Goal: Transaction & Acquisition: Register for event/course

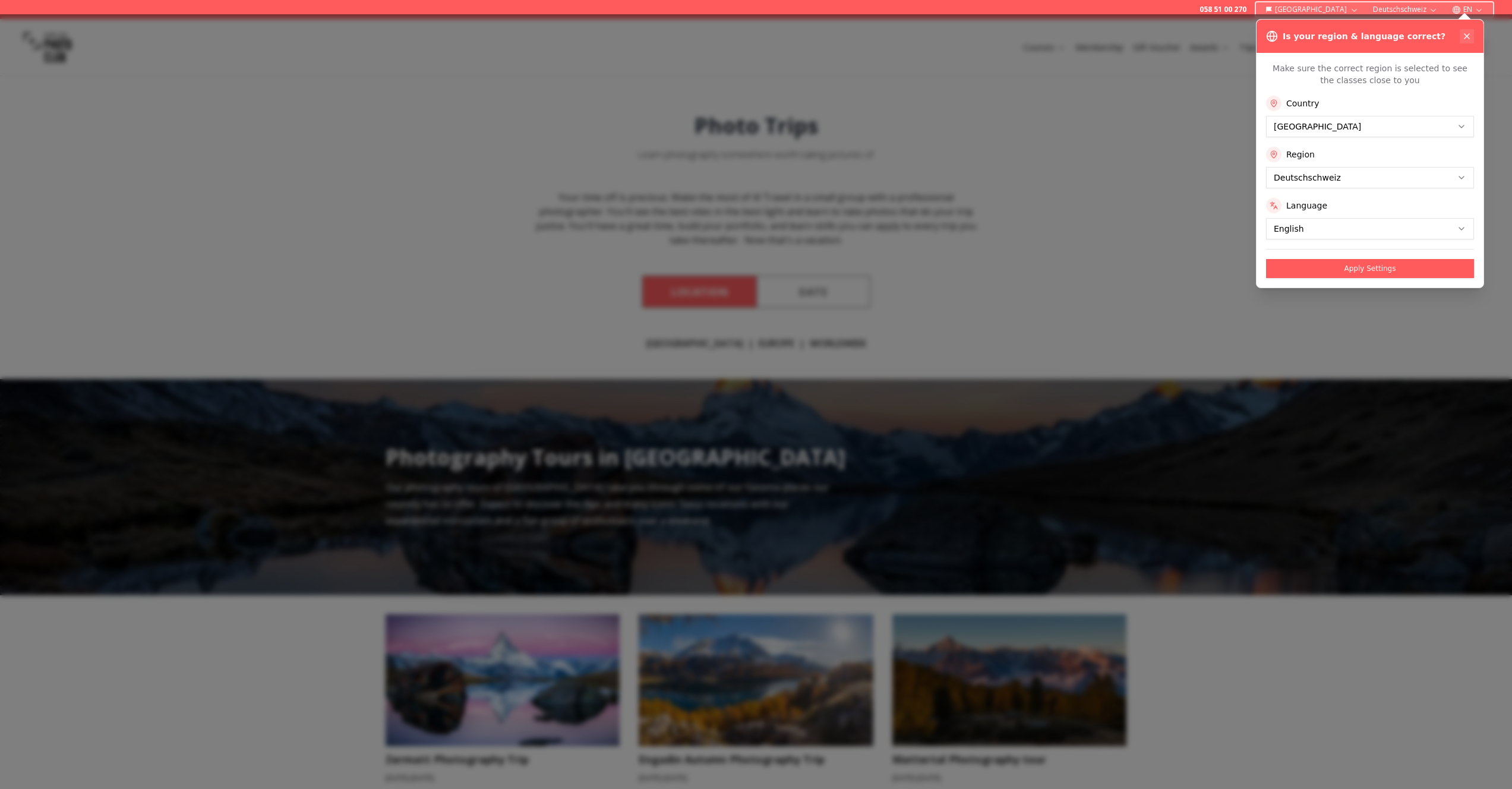
click at [1467, 34] on icon at bounding box center [1467, 36] width 10 height 10
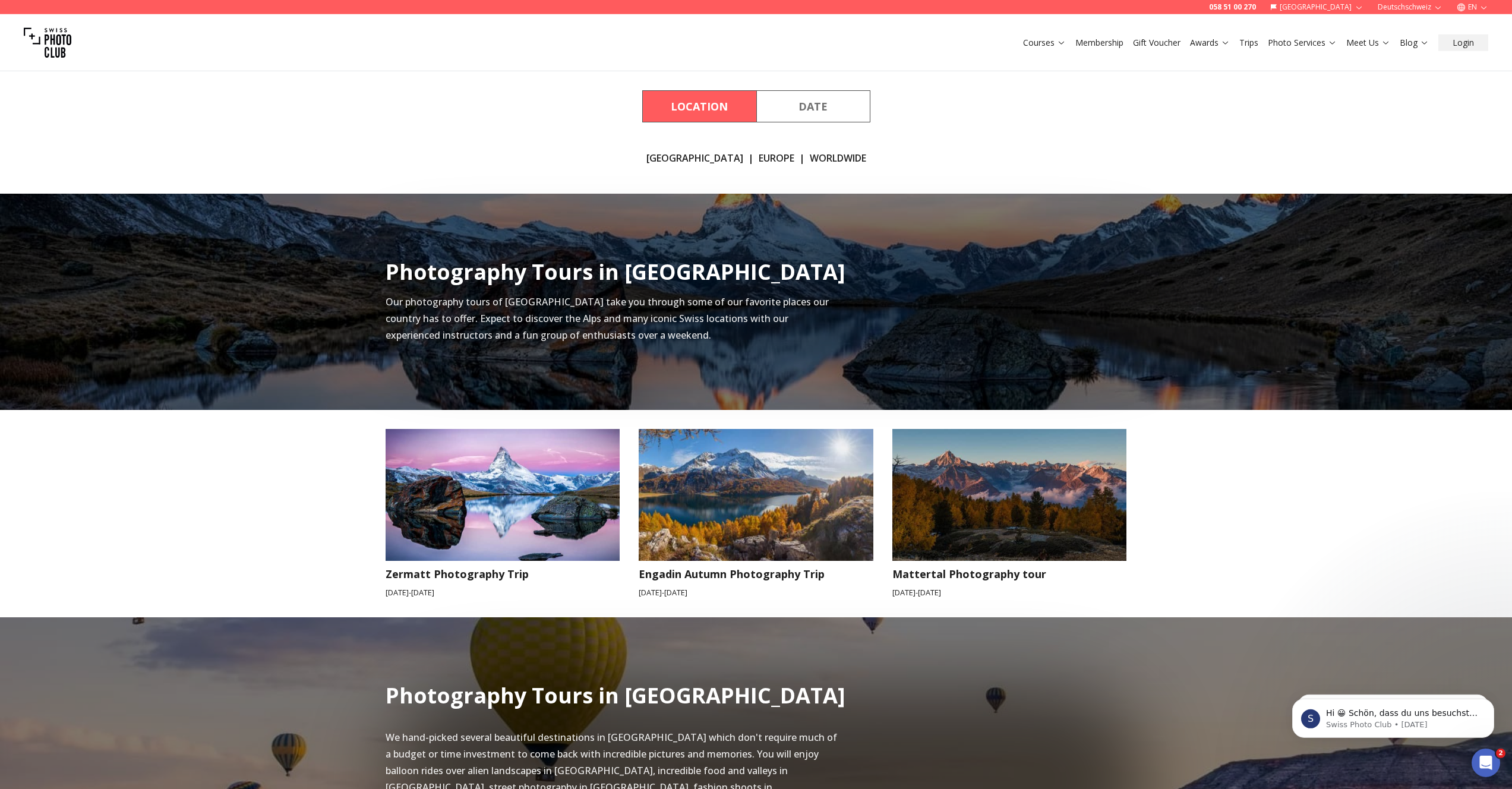
scroll to position [200, 0]
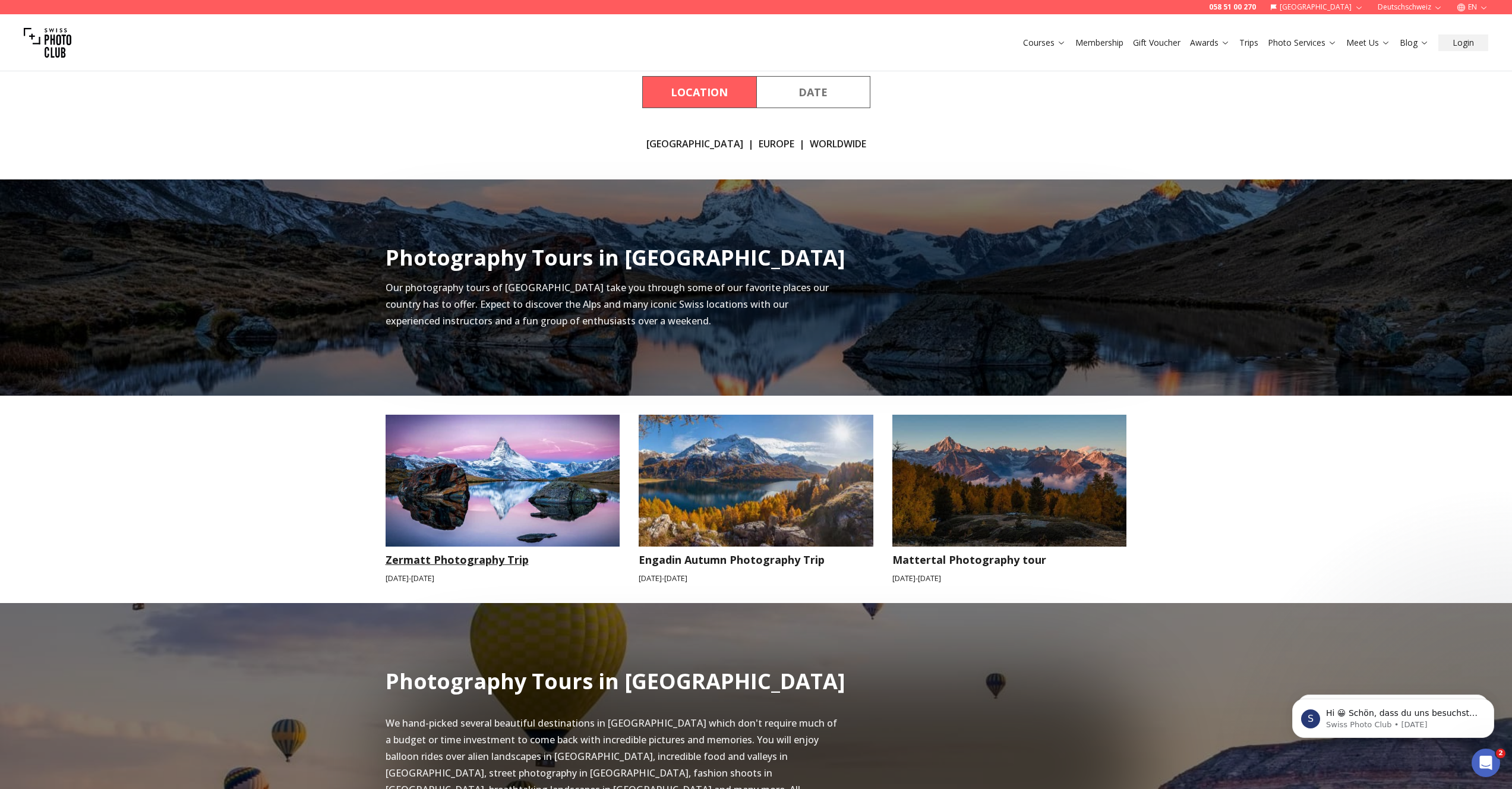
click at [470, 481] on img at bounding box center [503, 481] width 235 height 132
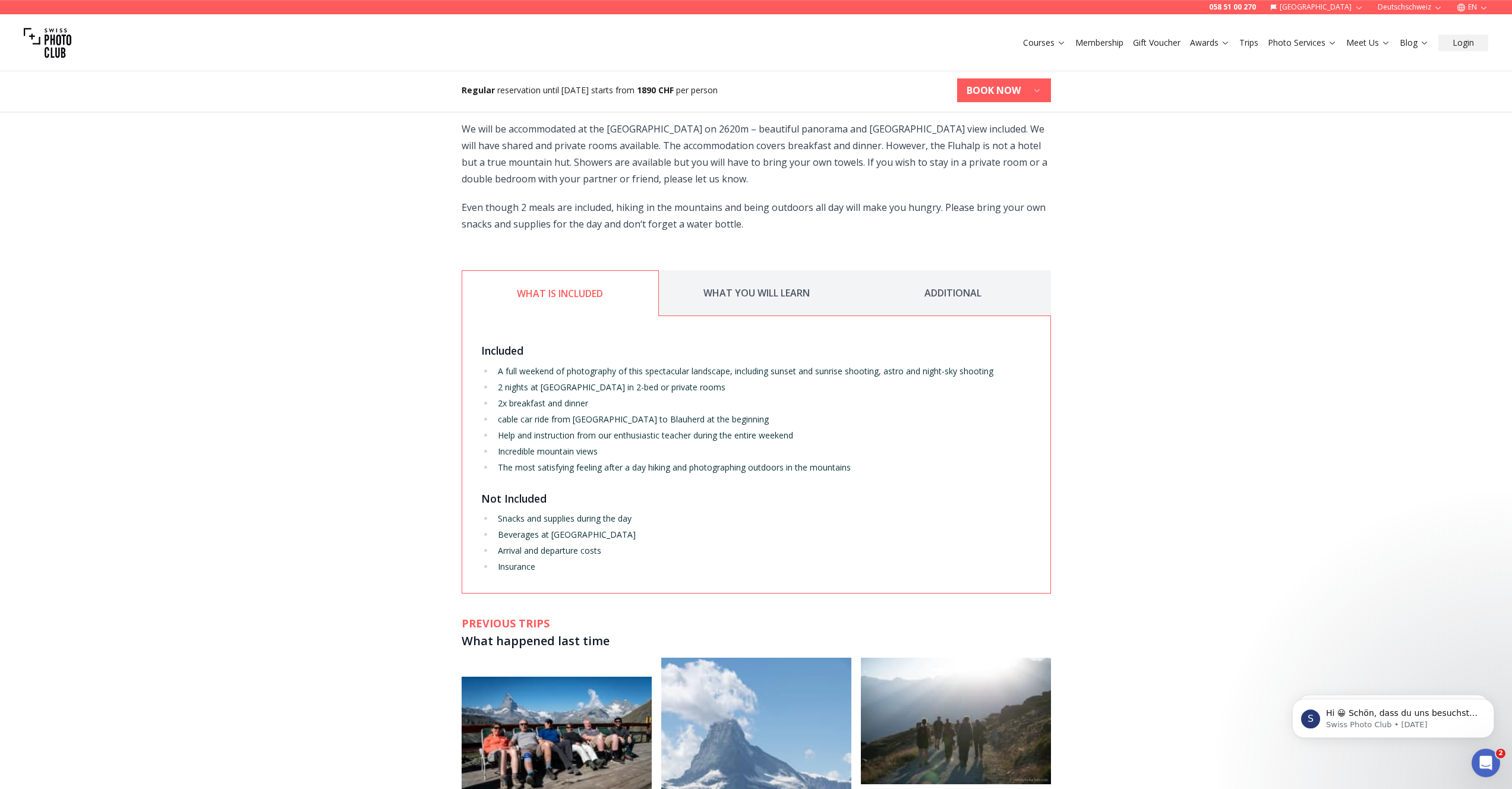
scroll to position [2172, 0]
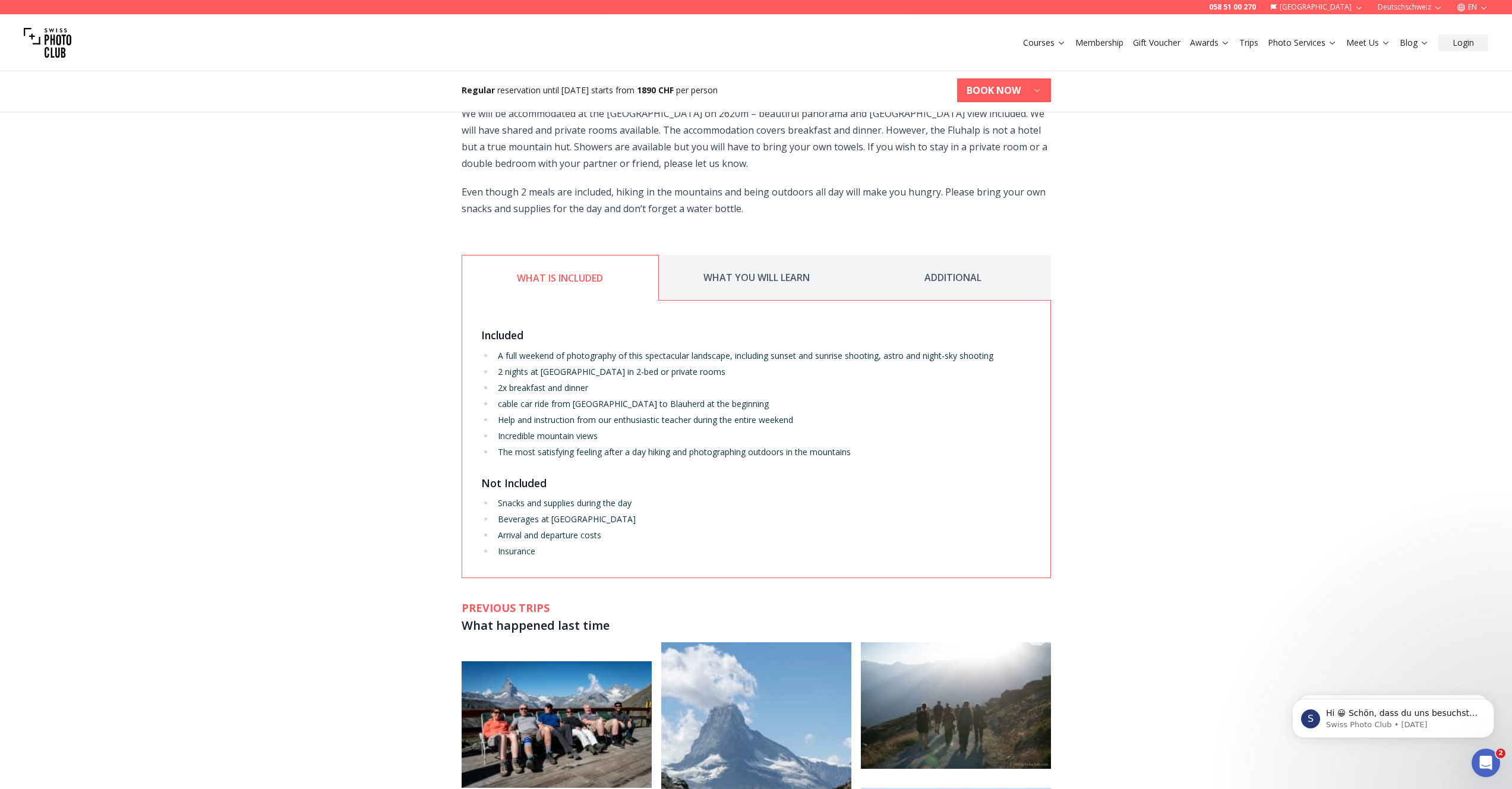
click at [732, 255] on button "WHAT YOU WILL LEARN" at bounding box center [756, 277] width 196 height 46
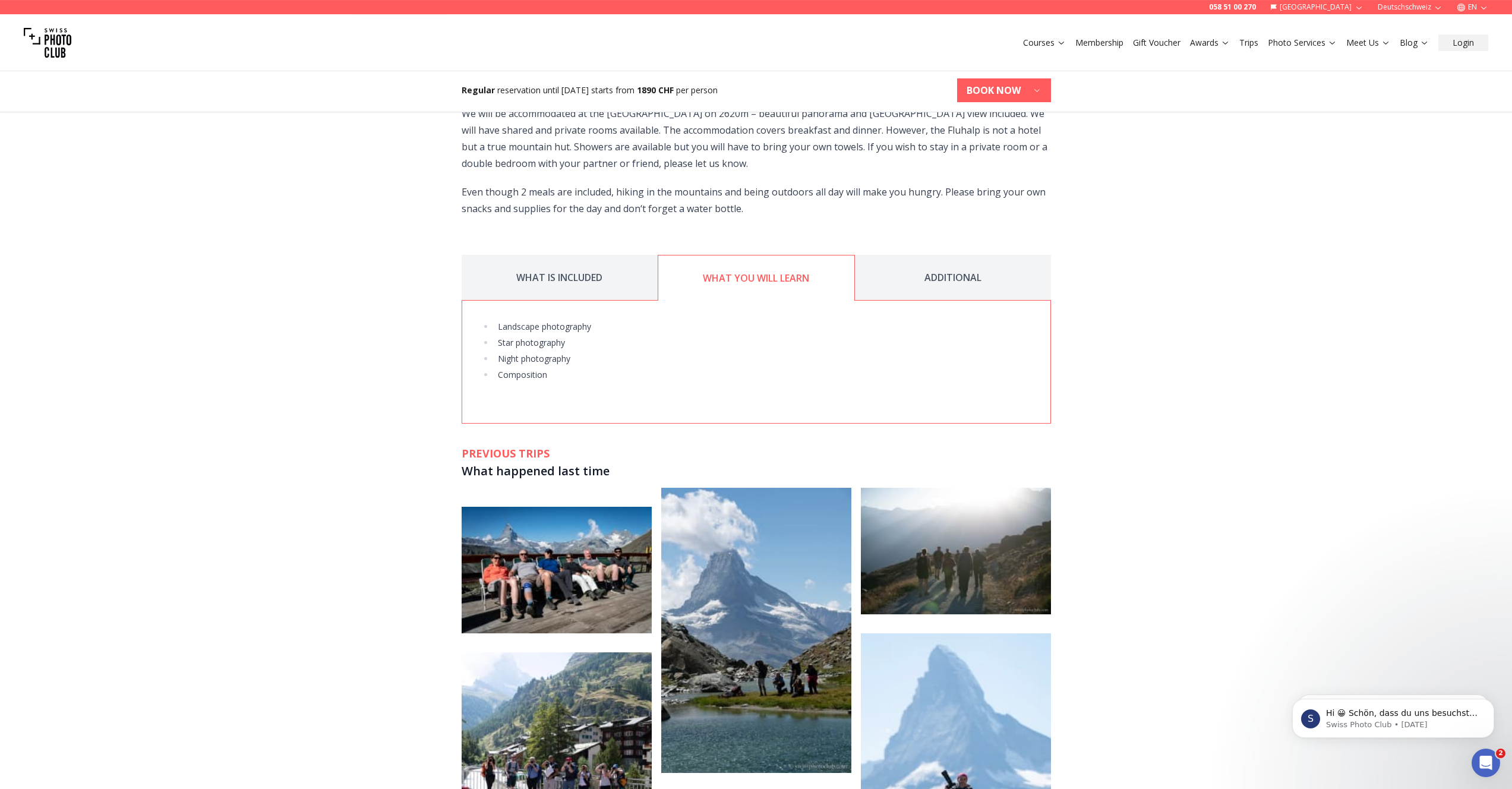
click at [917, 255] on button "ADDITIONAL" at bounding box center [953, 277] width 196 height 46
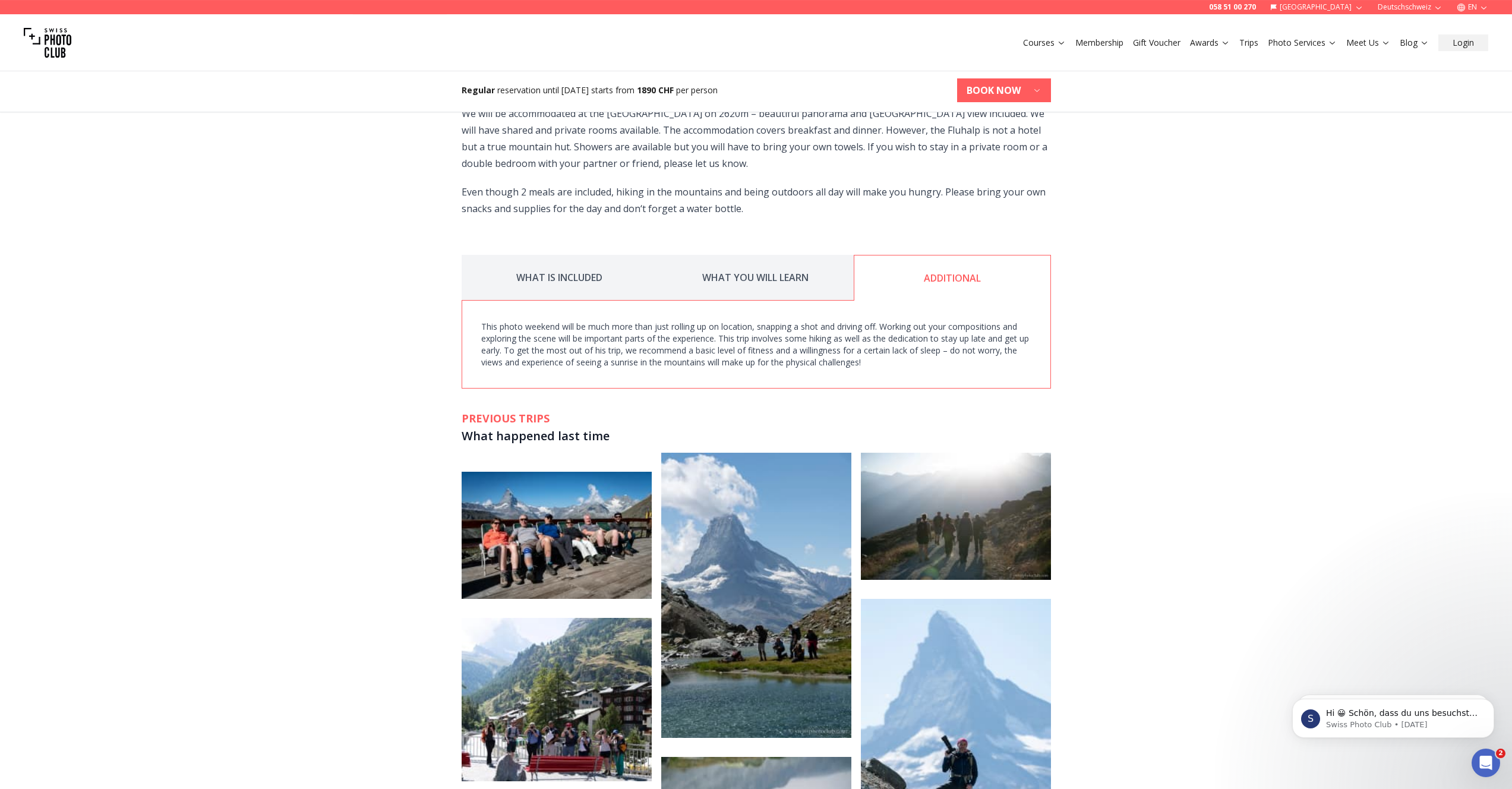
click at [772, 255] on button "WHAT YOU WILL LEARN" at bounding box center [756, 277] width 196 height 46
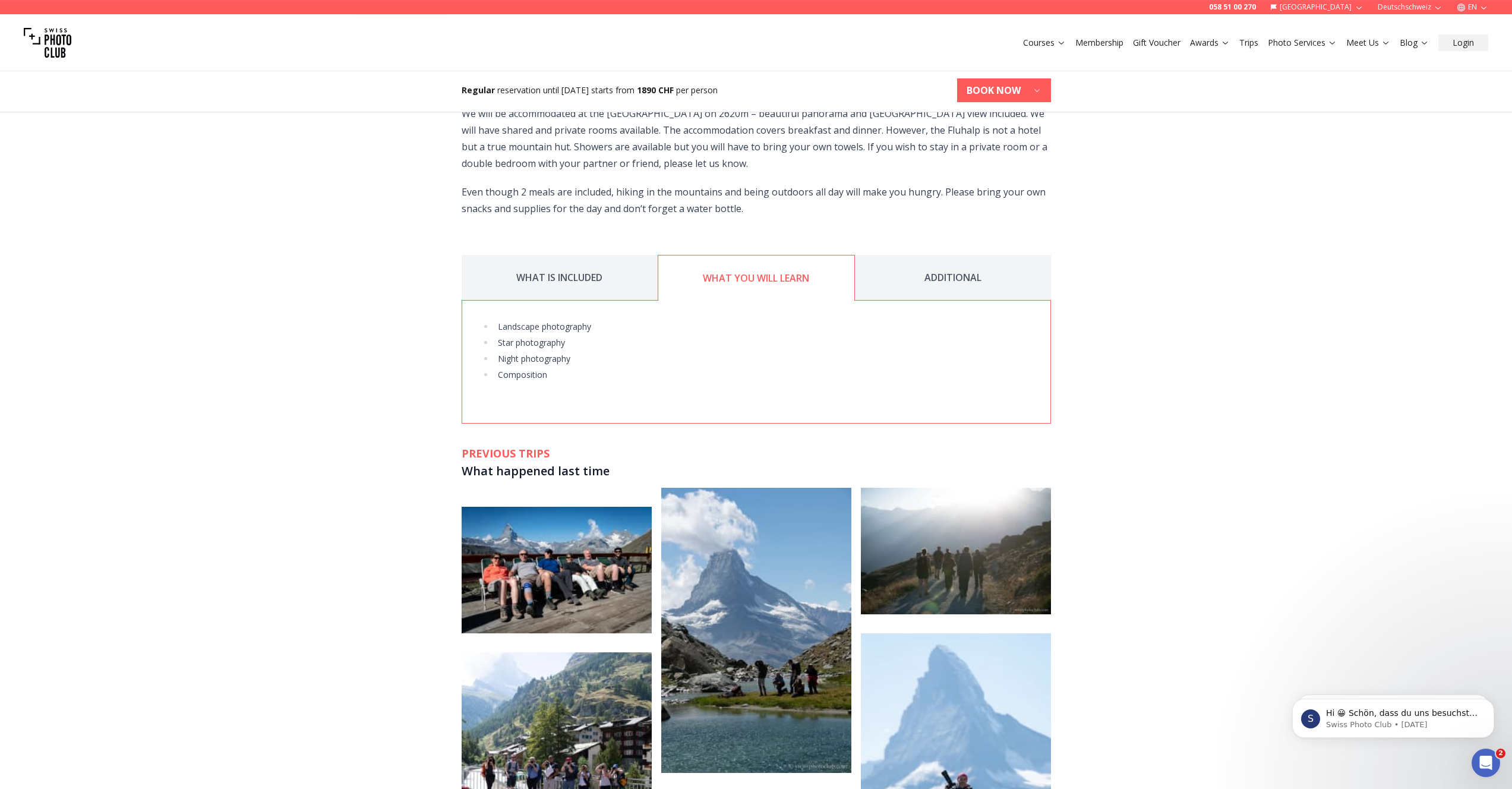
click at [595, 255] on button "WHAT IS INCLUDED" at bounding box center [559, 277] width 196 height 46
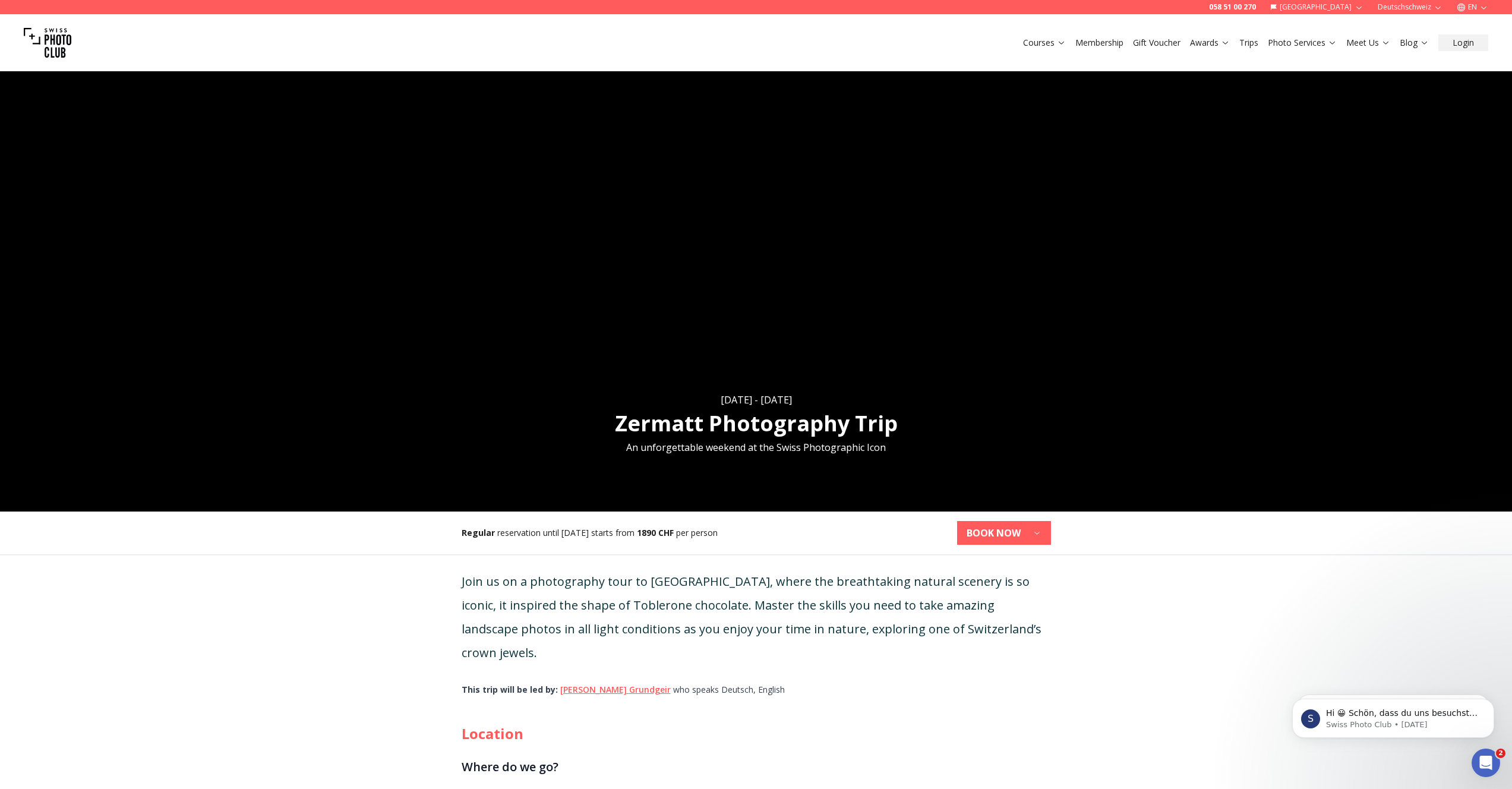
scroll to position [0, 0]
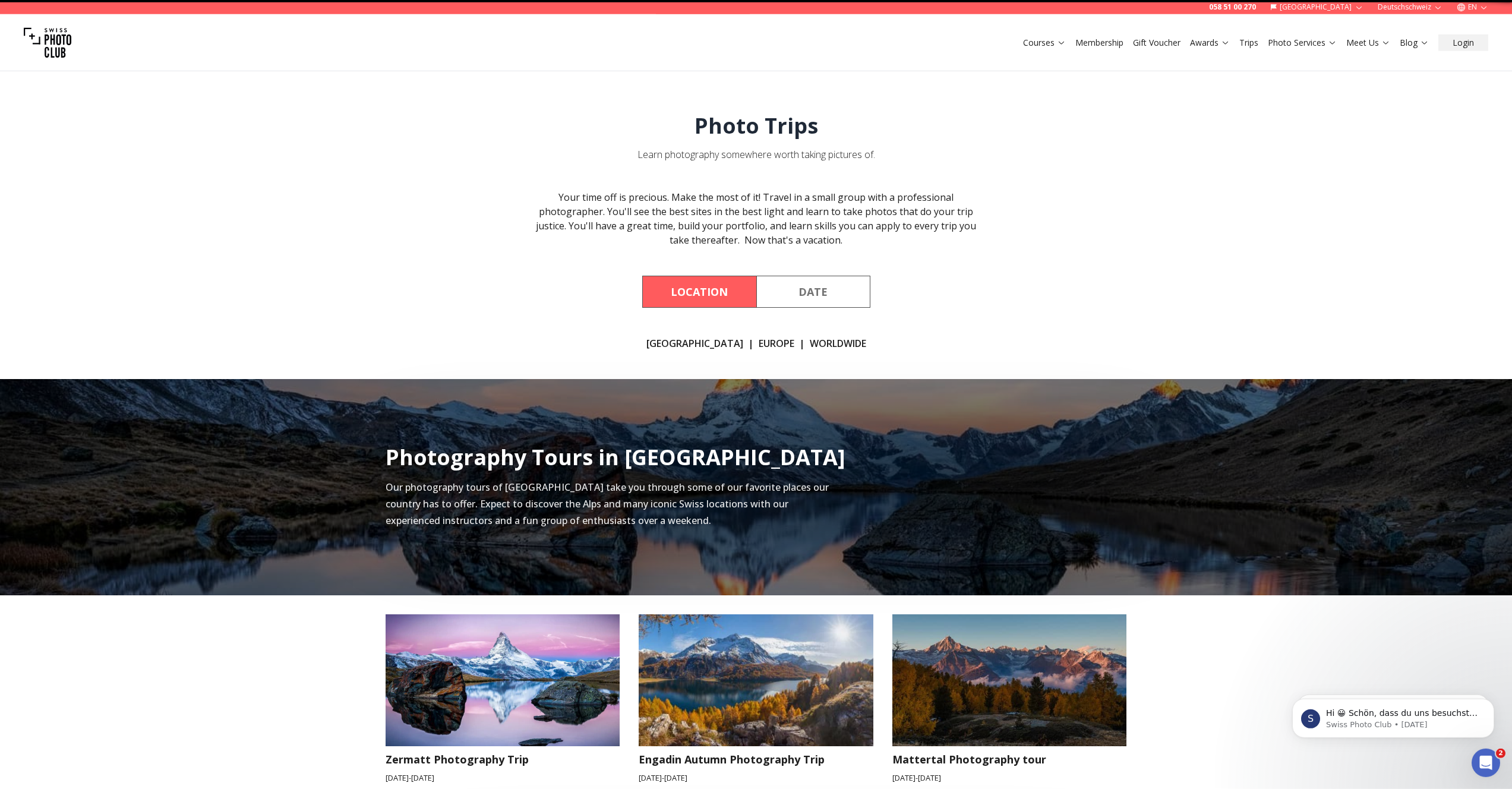
scroll to position [38, 0]
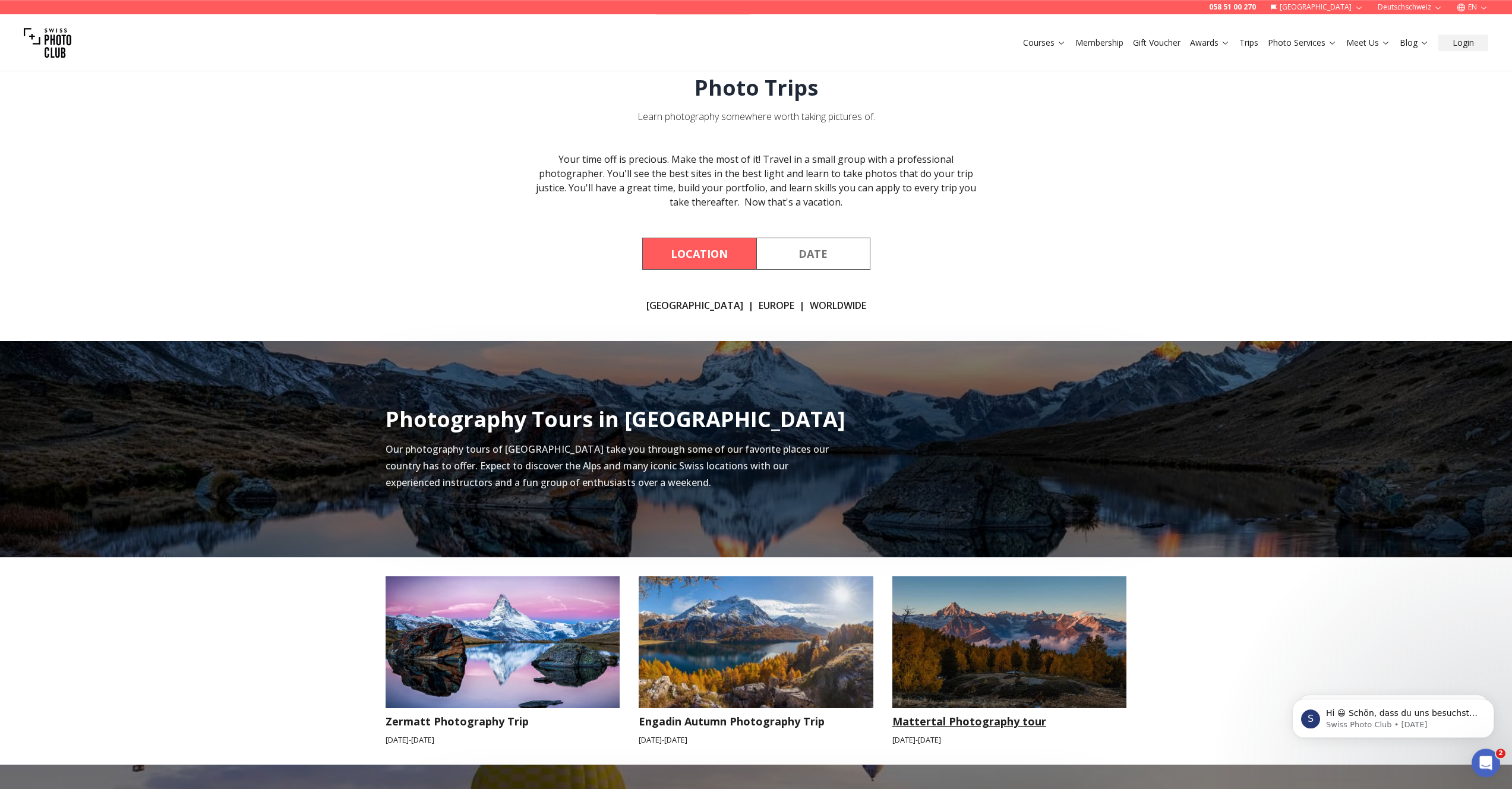
click at [957, 621] on img at bounding box center [1010, 642] width 235 height 132
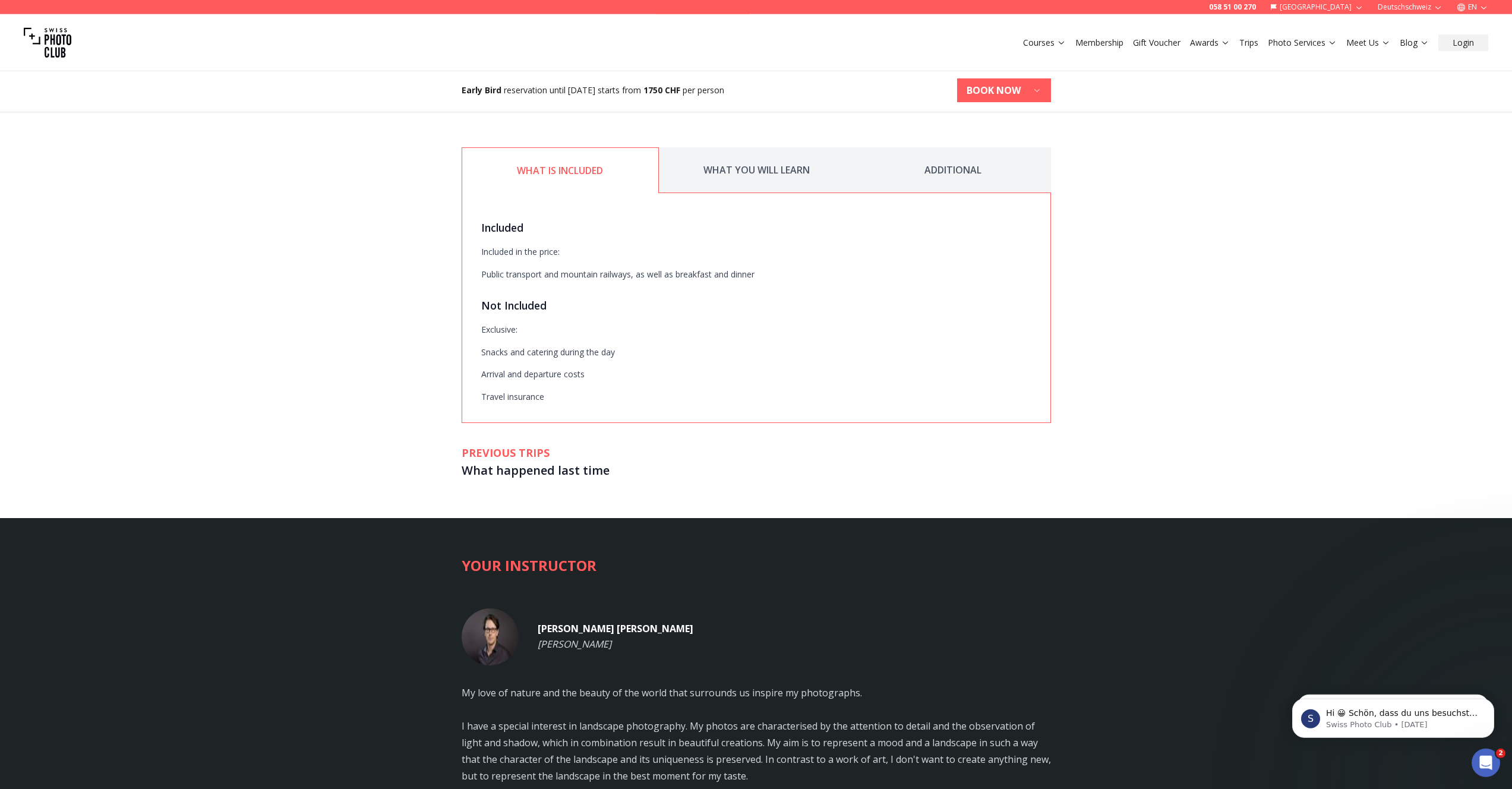
scroll to position [1973, 0]
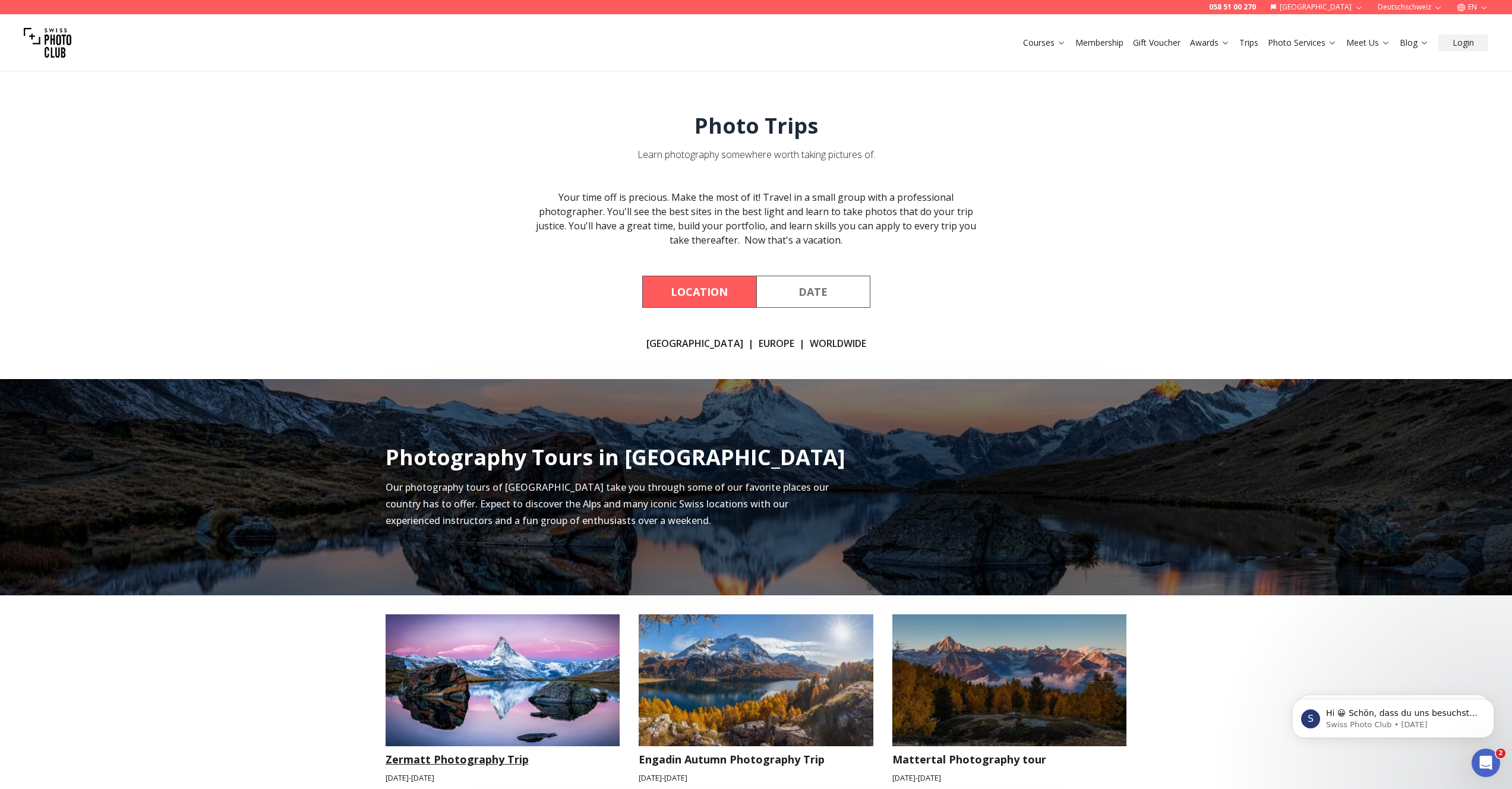
click at [504, 688] on img at bounding box center [503, 680] width 235 height 132
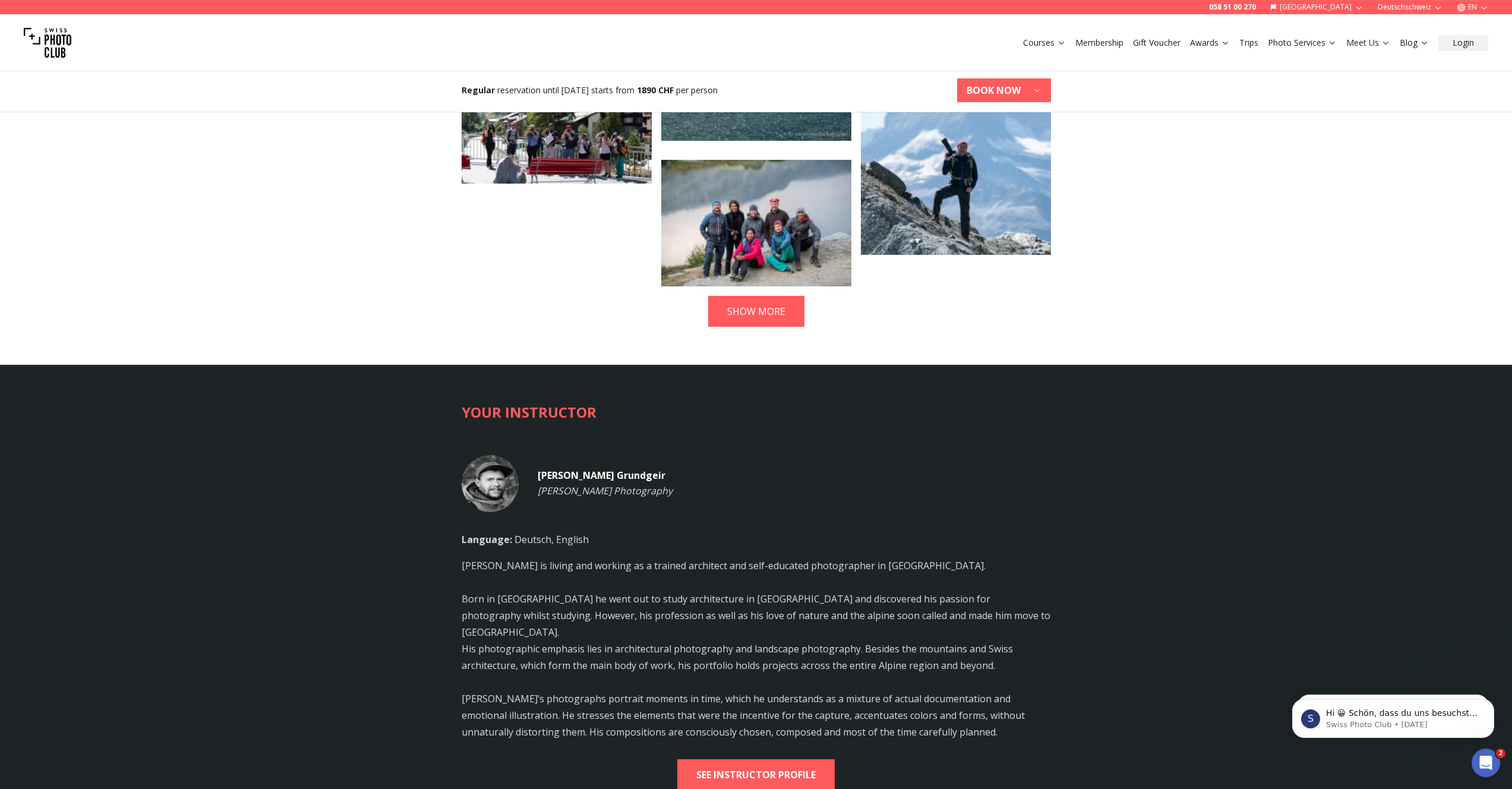
scroll to position [2958, 0]
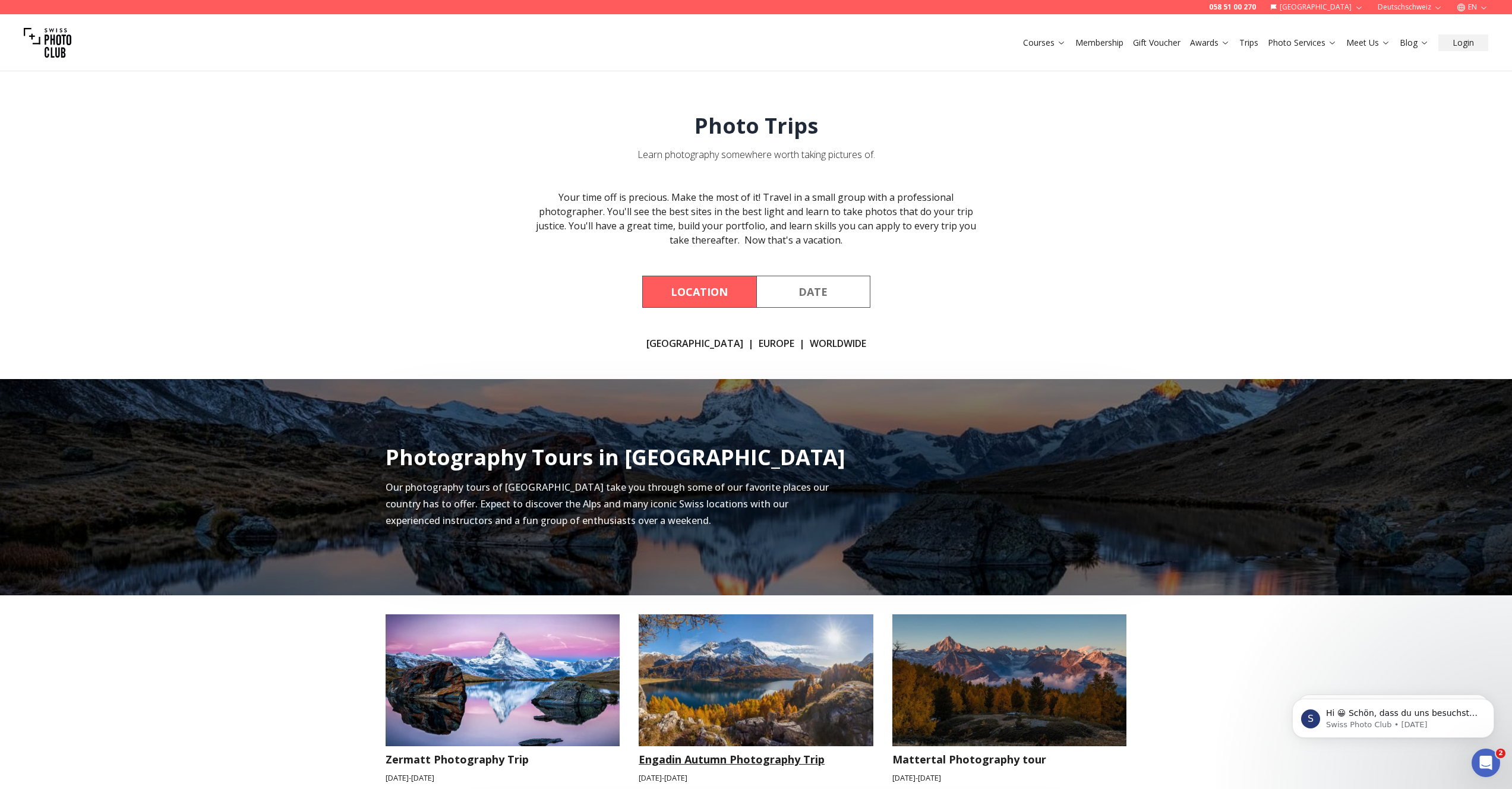
click at [769, 673] on img at bounding box center [756, 680] width 235 height 132
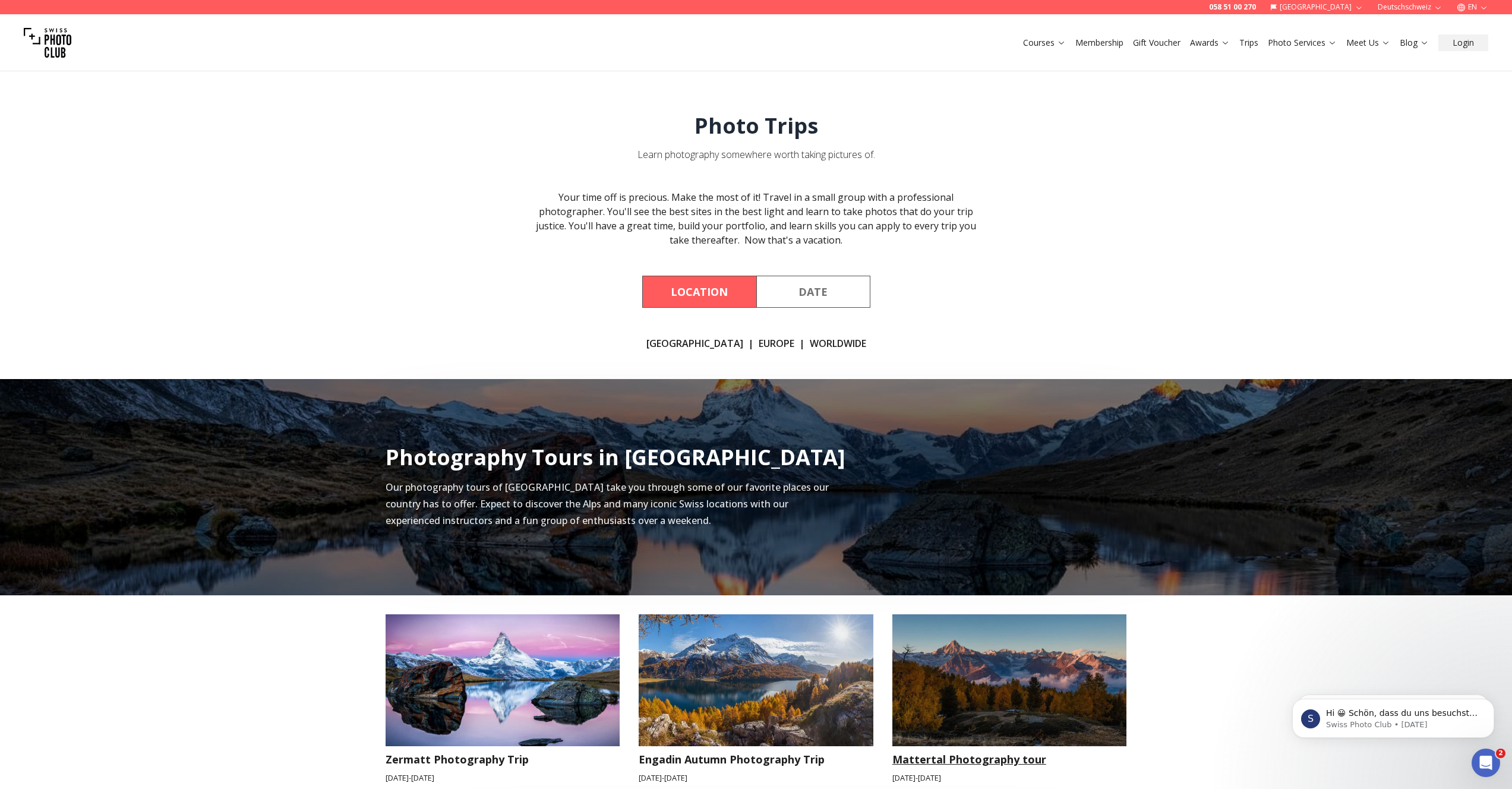
click at [1007, 711] on img at bounding box center [1010, 680] width 235 height 132
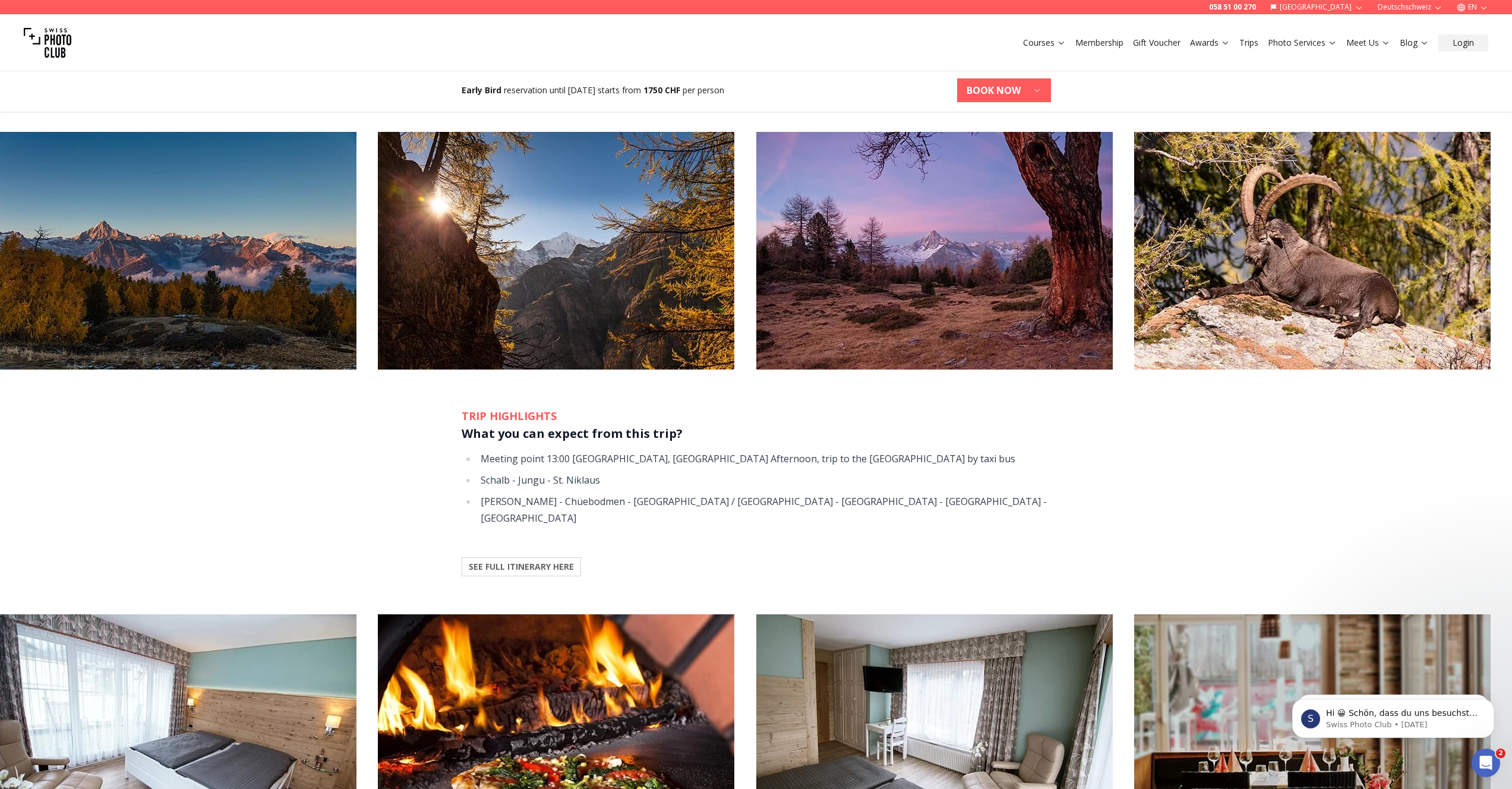
scroll to position [986, 0]
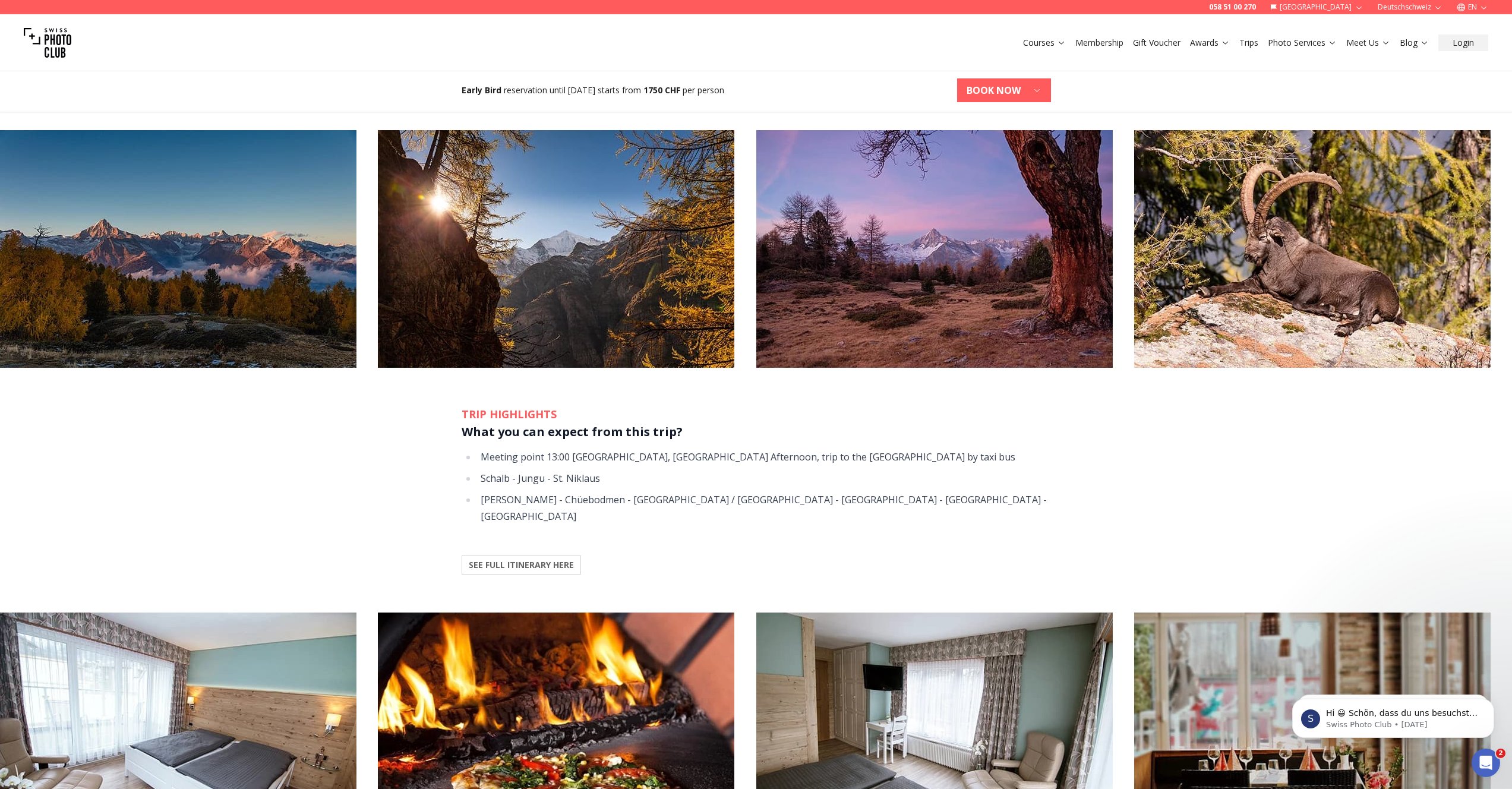
click at [551, 559] on b "SEE FULL ITINERARY HERE" at bounding box center [521, 565] width 105 height 12
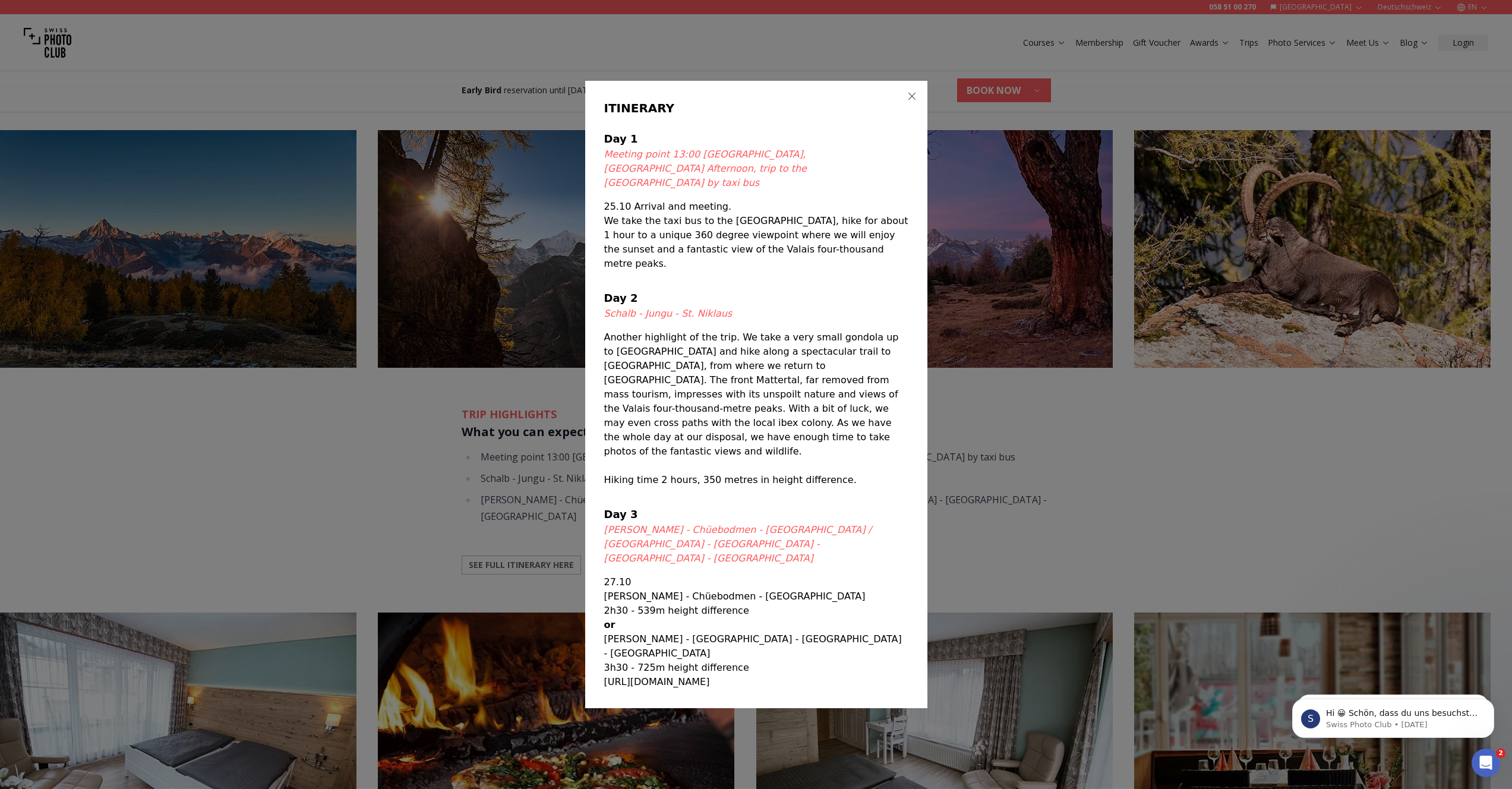
click at [915, 101] on icon "button" at bounding box center [912, 96] width 10 height 10
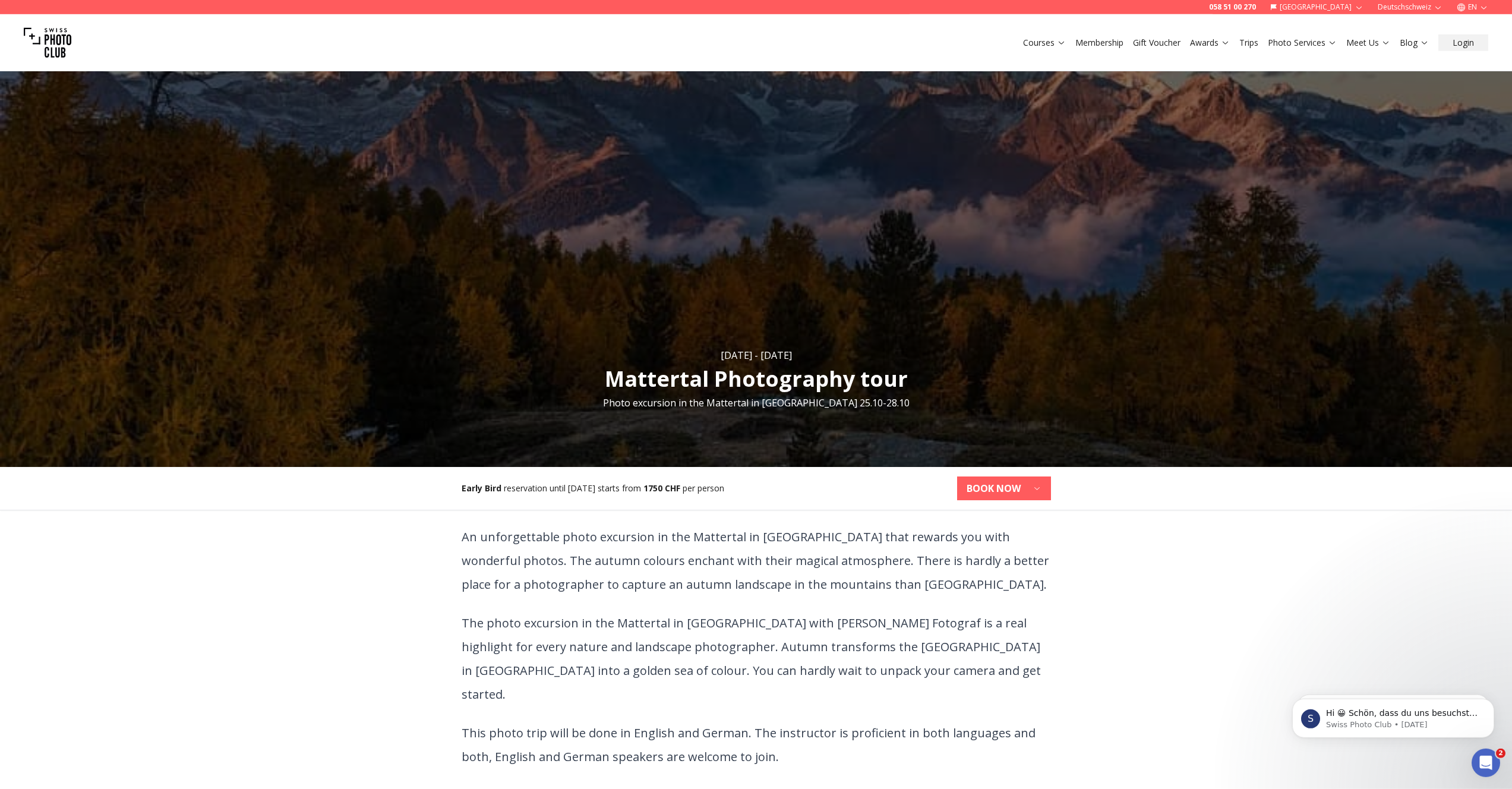
scroll to position [0, 0]
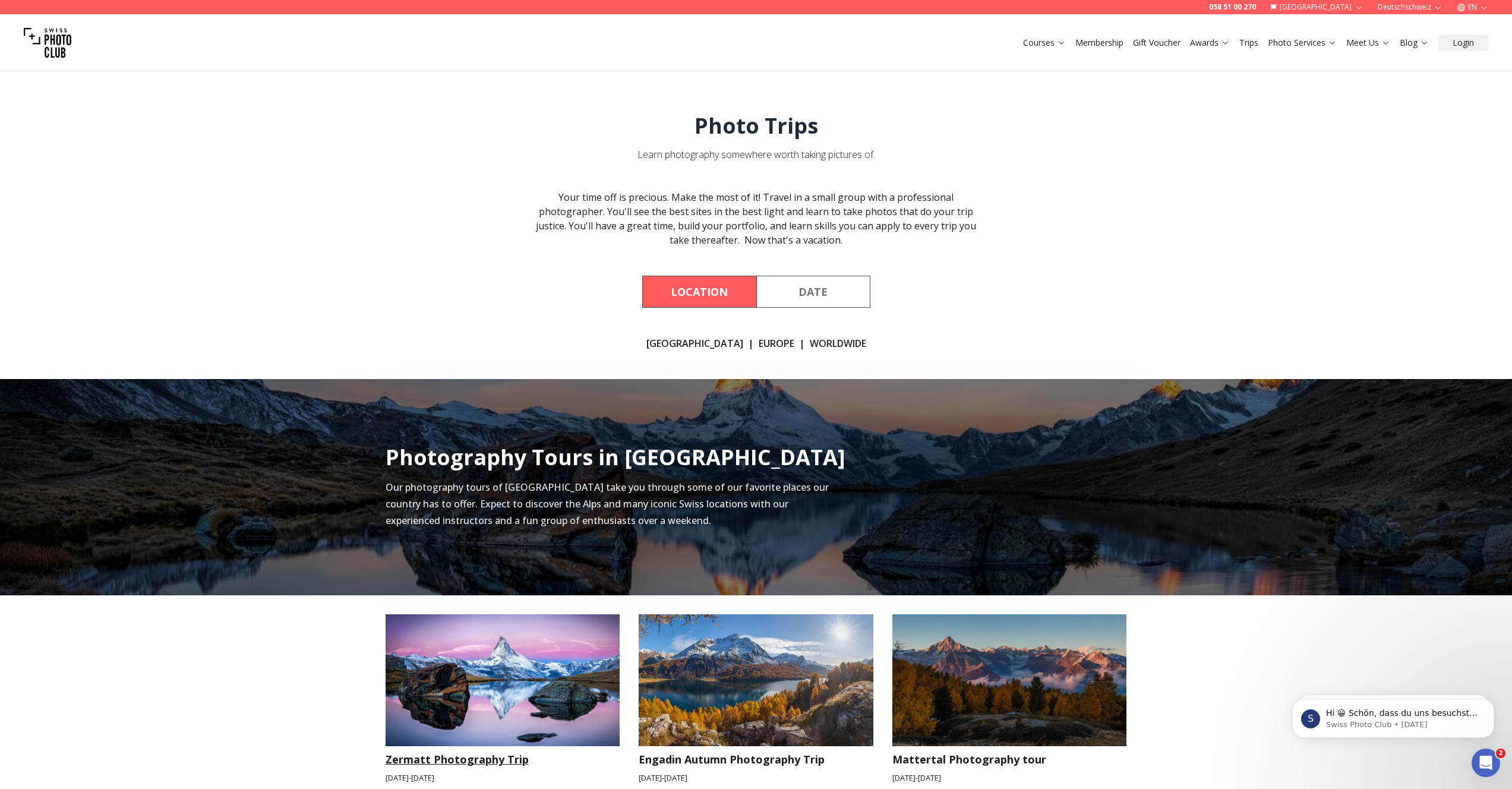
click at [546, 673] on img at bounding box center [503, 680] width 235 height 132
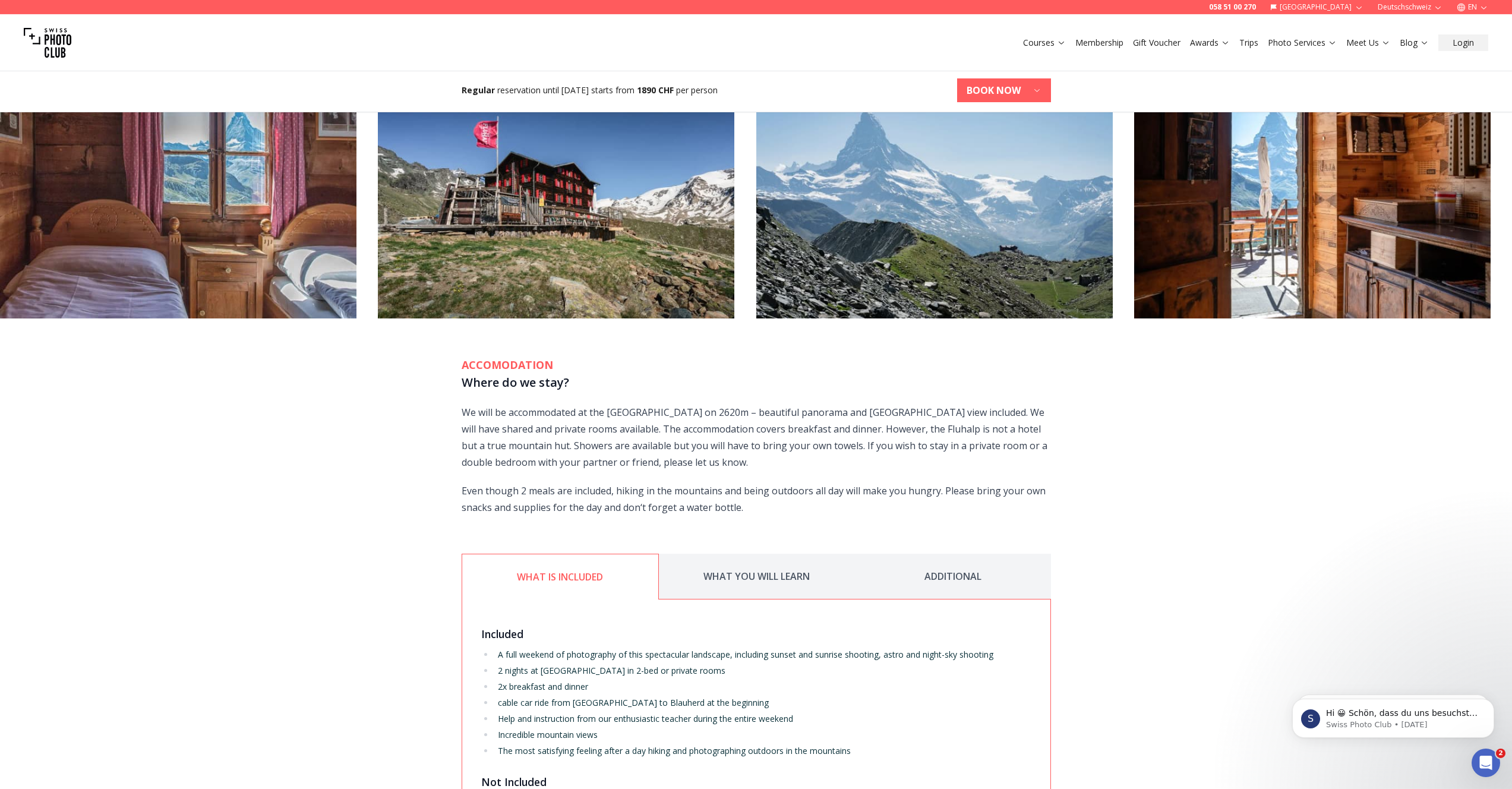
scroll to position [1872, 0]
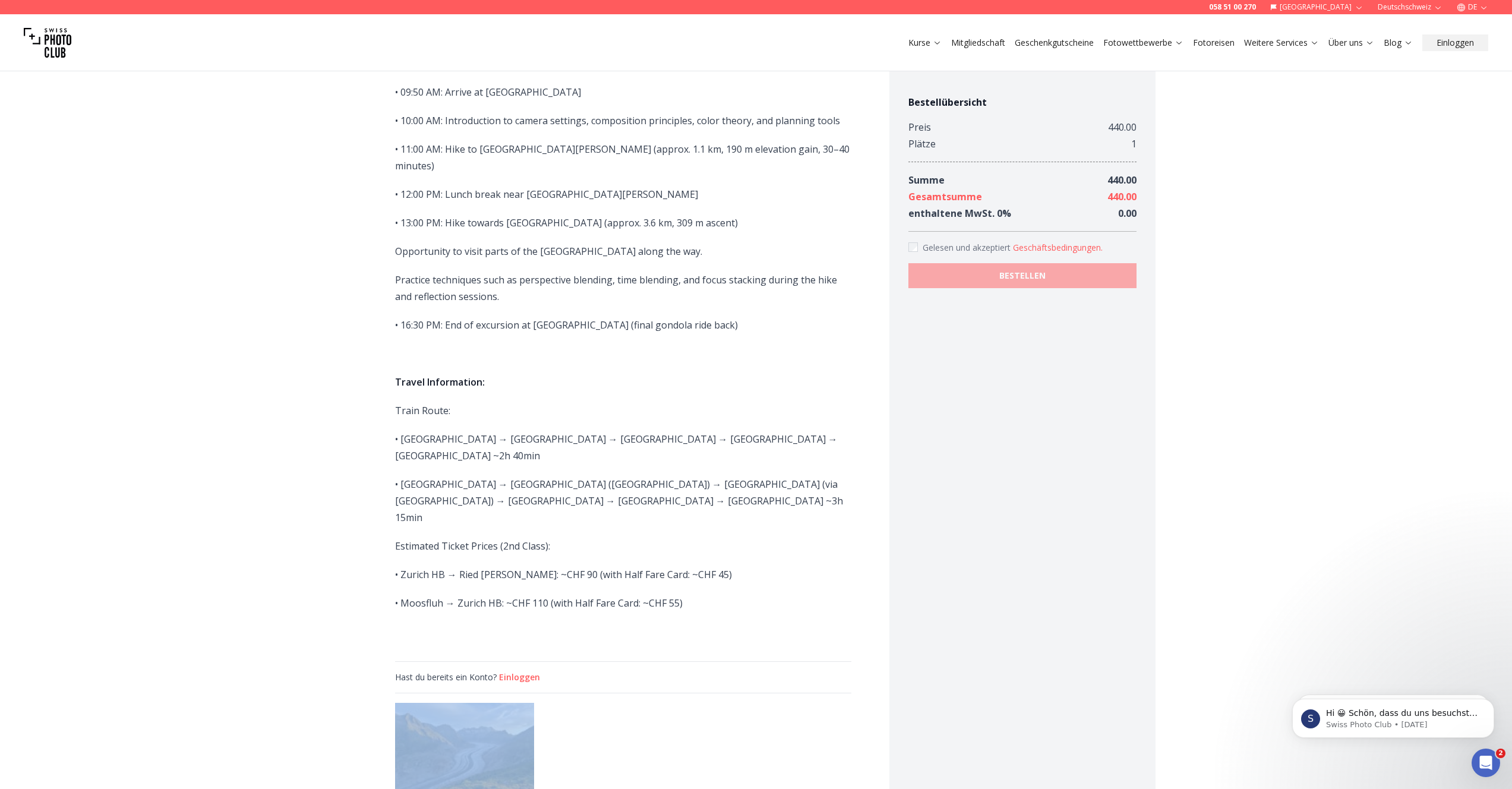
scroll to position [1033, 0]
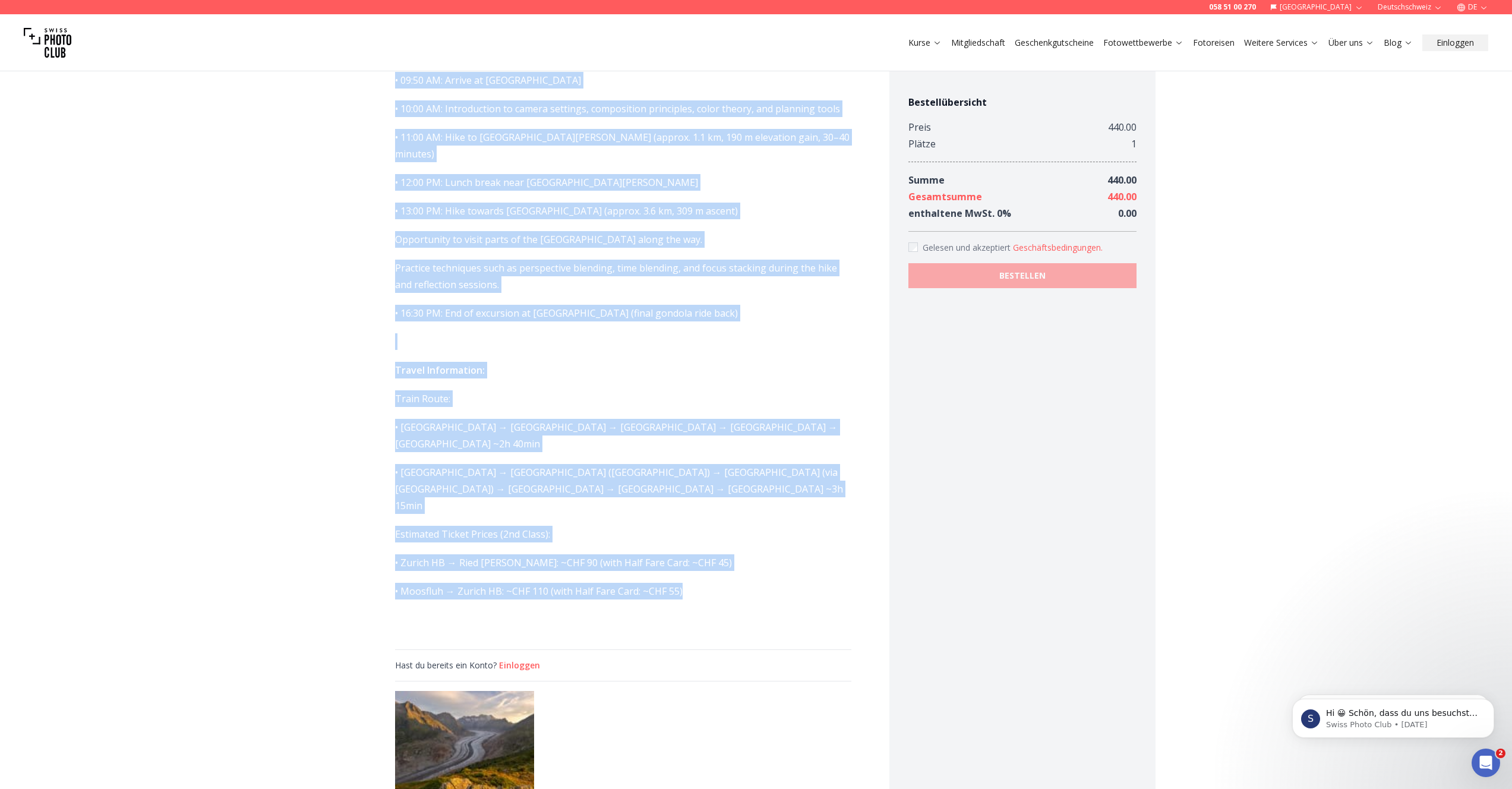
drag, startPoint x: 396, startPoint y: 426, endPoint x: 687, endPoint y: 520, distance: 305.8
click at [687, 520] on div "Aletsch Photo Adventure Join us for an unforgettable photography excursion to t…" at bounding box center [623, 12] width 456 height 1254
copy div "Aletsch Photo Adventure Join us for an unforgettable photography excursion to t…"
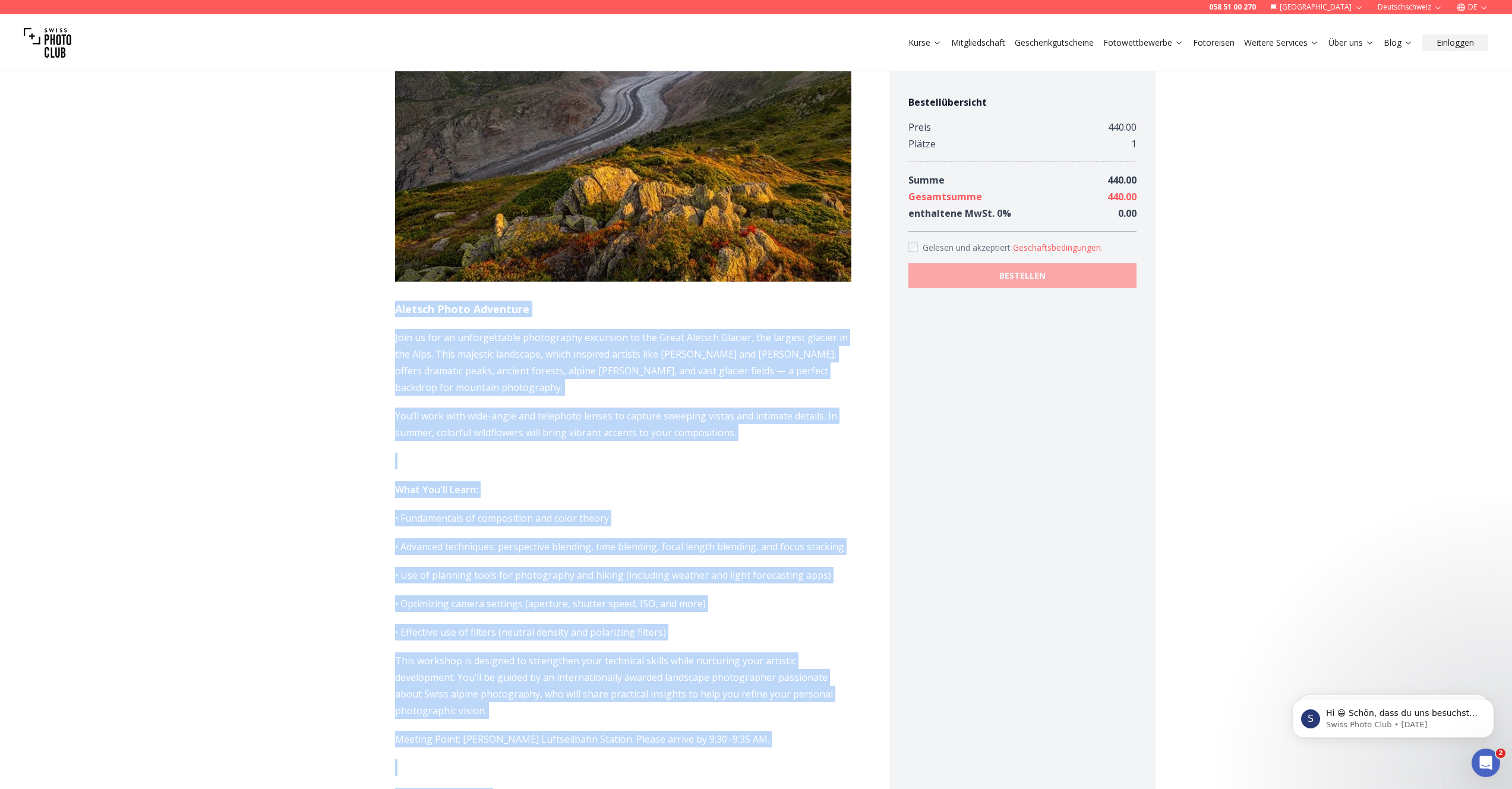
scroll to position [0, 0]
